Goal: Find specific page/section: Find specific page/section

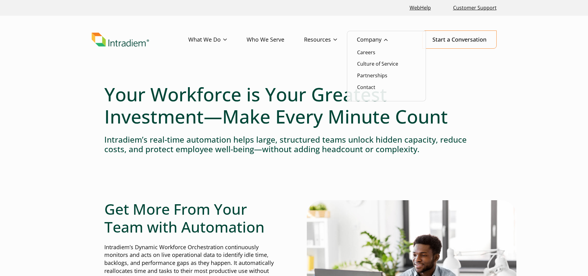
click at [388, 40] on link "Company" at bounding box center [382, 40] width 51 height 18
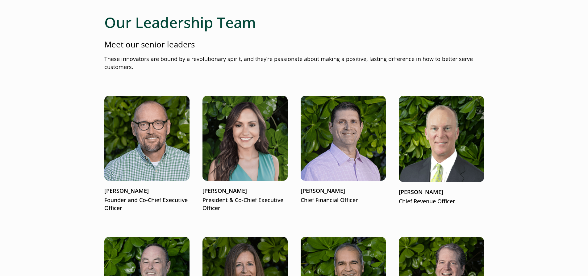
scroll to position [737, 0]
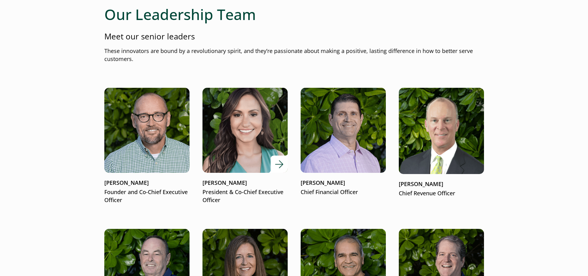
click at [277, 149] on img at bounding box center [245, 130] width 102 height 102
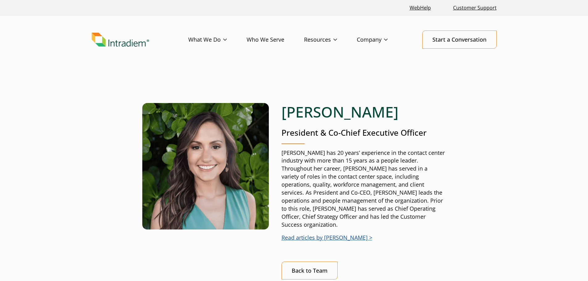
click at [329, 112] on h1 "[PERSON_NAME]" at bounding box center [363, 112] width 164 height 18
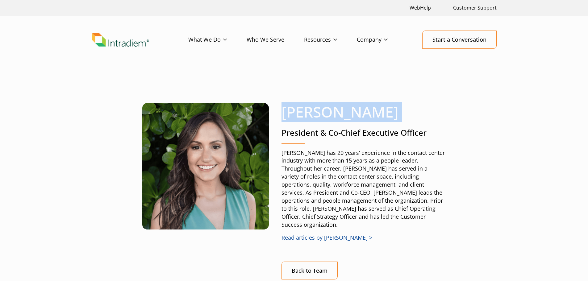
click at [329, 112] on h1 "[PERSON_NAME]" at bounding box center [363, 112] width 164 height 18
copy h1 "[PERSON_NAME]"
